Goal: Download file/media

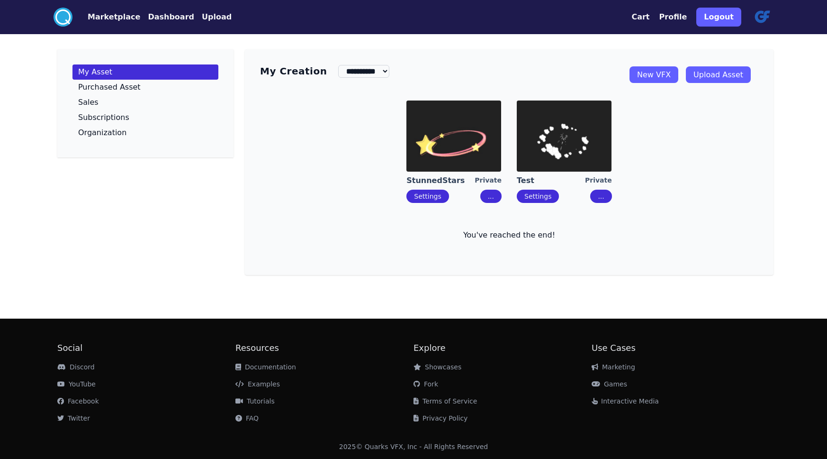
click at [493, 197] on button "..." at bounding box center [490, 195] width 21 height 13
click at [531, 251] on div "Download (Upgrade)" at bounding box center [535, 251] width 69 height 9
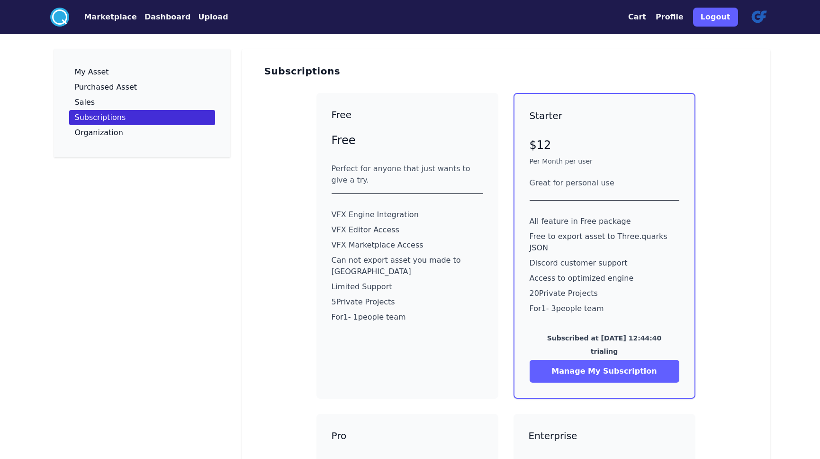
click at [155, 17] on button "Dashboard" at bounding box center [167, 16] width 46 height 11
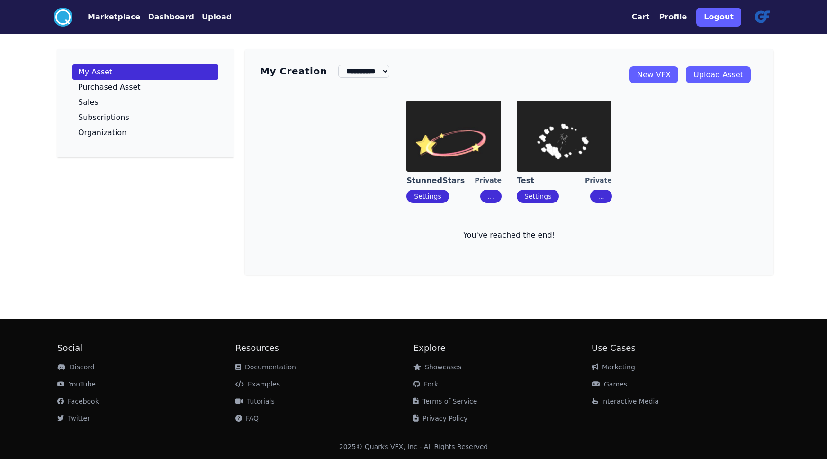
click at [454, 143] on img at bounding box center [453, 135] width 95 height 71
